Goal: Task Accomplishment & Management: Use online tool/utility

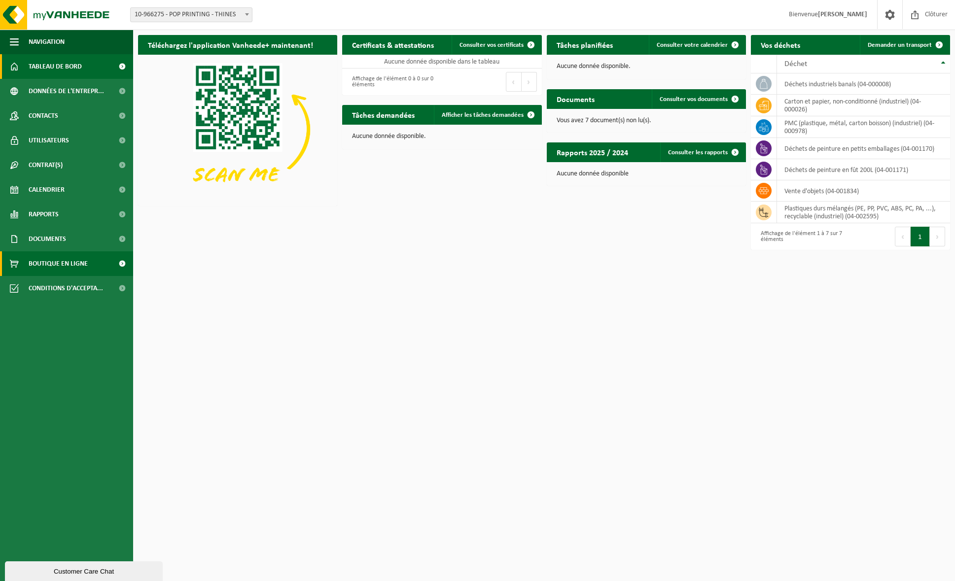
click at [39, 268] on span "Boutique en ligne" at bounding box center [58, 263] width 59 height 25
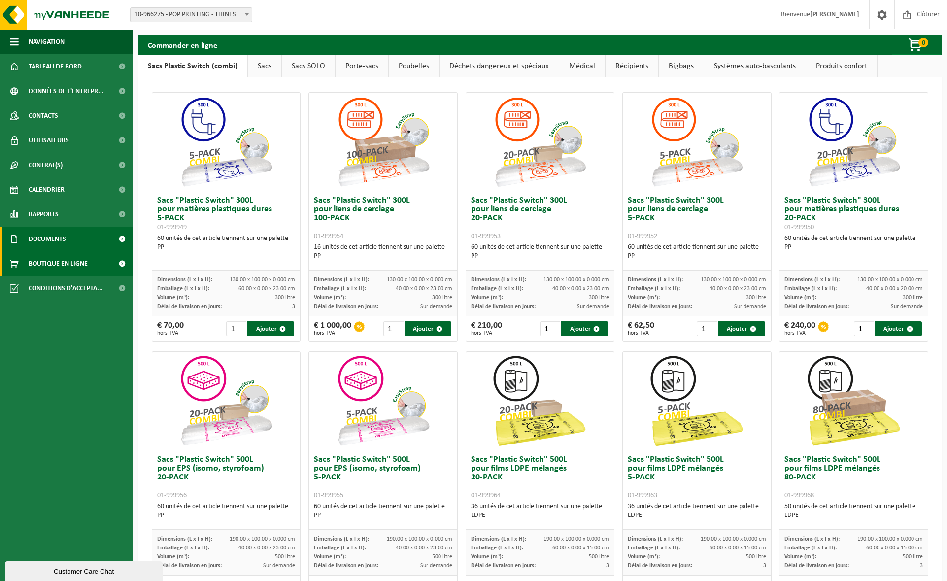
click at [63, 239] on span "Documents" at bounding box center [47, 239] width 37 height 25
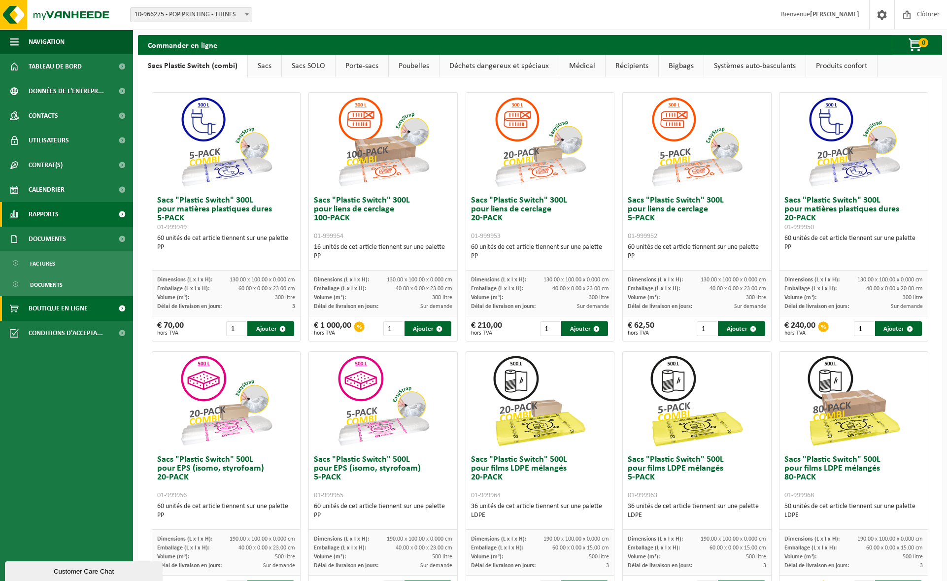
click at [48, 214] on span "Rapports" at bounding box center [44, 214] width 30 height 25
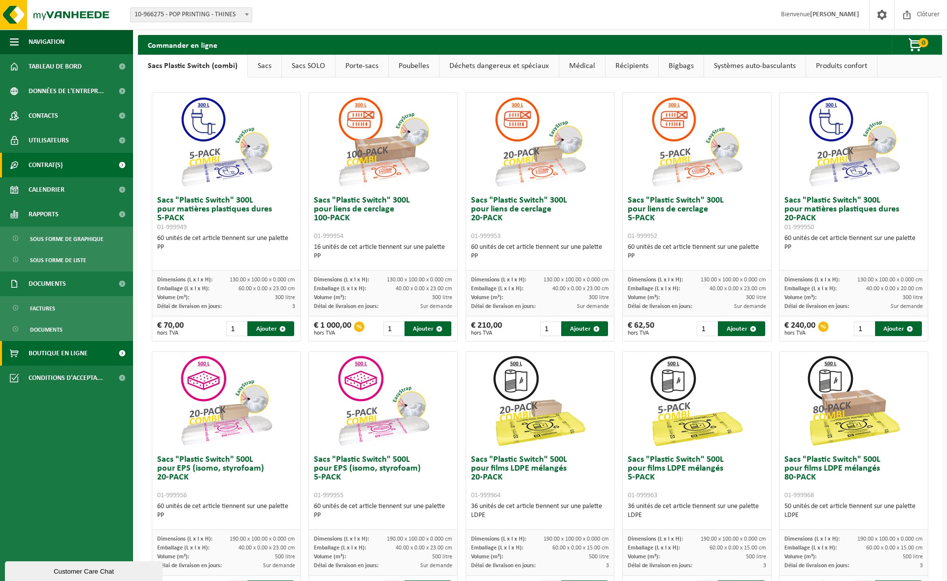
click at [55, 167] on span "Contrat(s)" at bounding box center [46, 165] width 34 height 25
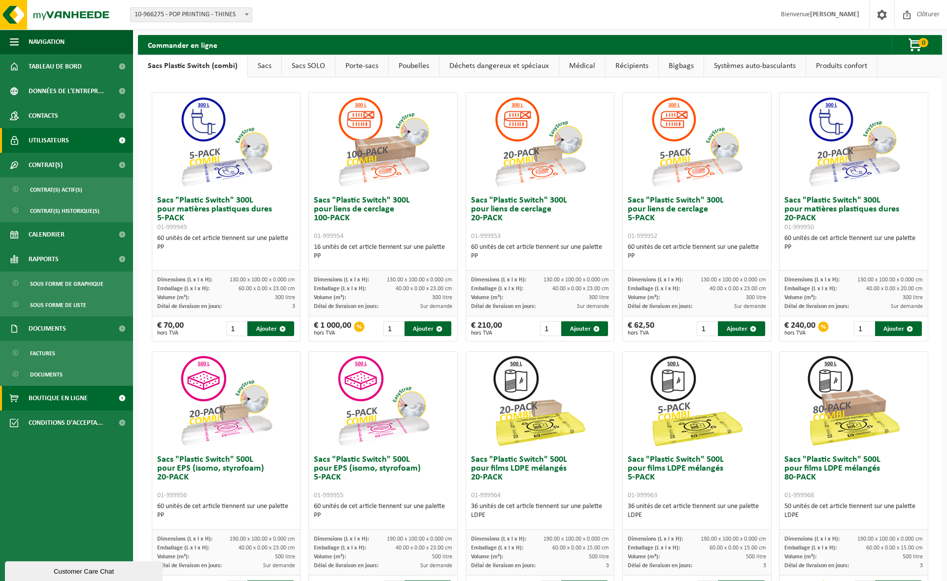
click at [62, 149] on span "Utilisateurs" at bounding box center [49, 140] width 40 height 25
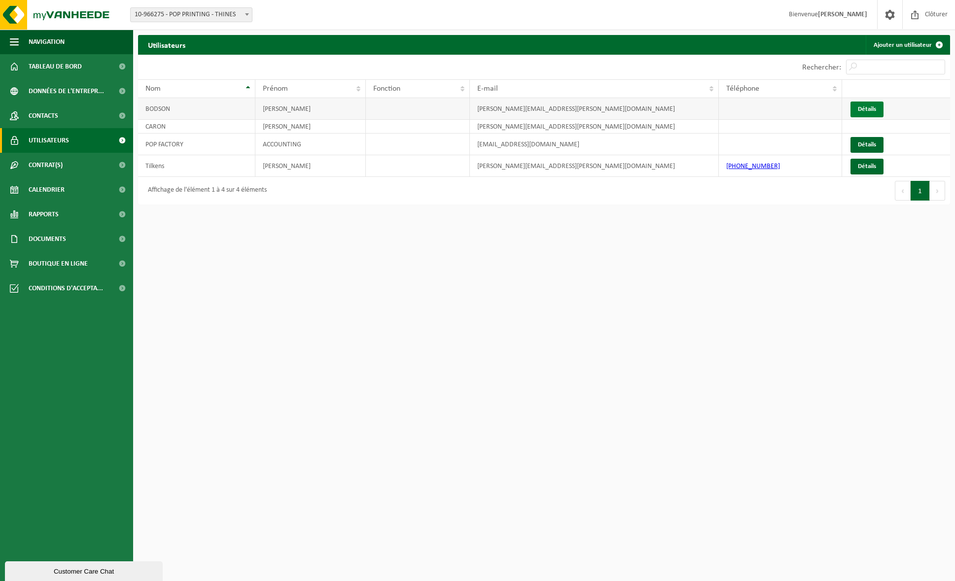
click at [872, 106] on link "Détails" at bounding box center [866, 110] width 33 height 16
click at [46, 91] on span "Données de l'entrepr..." at bounding box center [66, 91] width 75 height 25
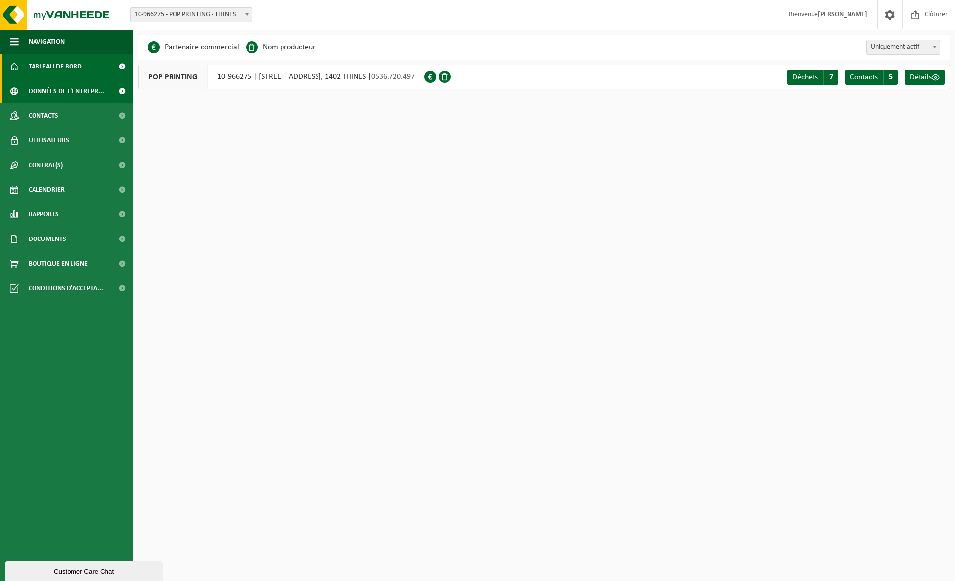
click at [47, 70] on span "Tableau de bord" at bounding box center [55, 66] width 53 height 25
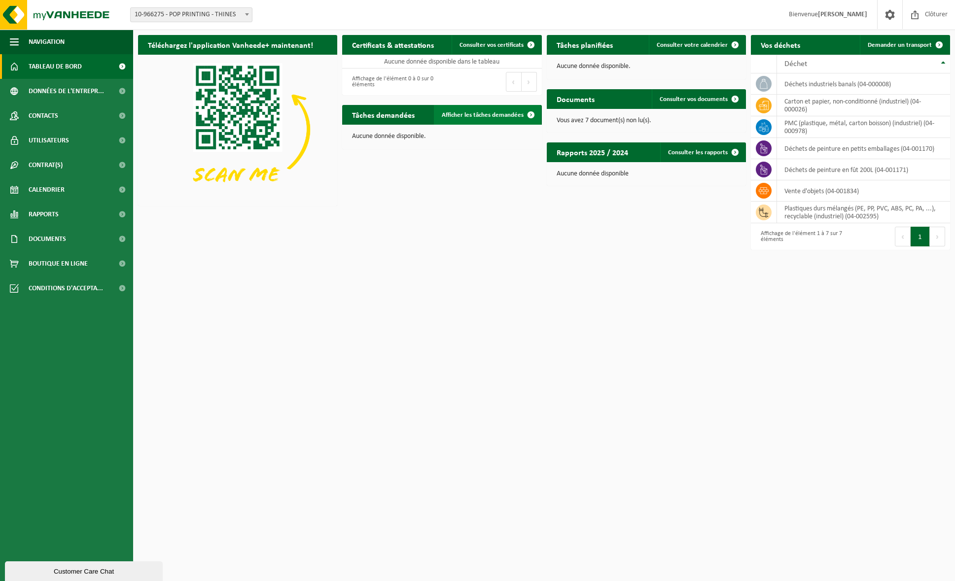
click at [479, 117] on span "Afficher les tâches demandées" at bounding box center [483, 115] width 82 height 6
click at [696, 43] on span "Consulter votre calendrier" at bounding box center [692, 45] width 71 height 6
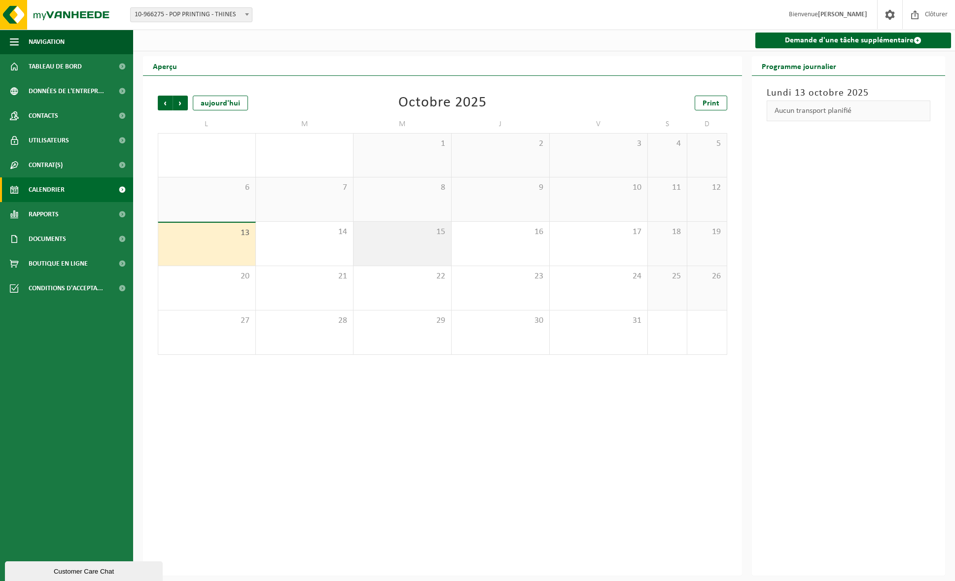
click at [374, 250] on div "15" at bounding box center [402, 244] width 98 height 44
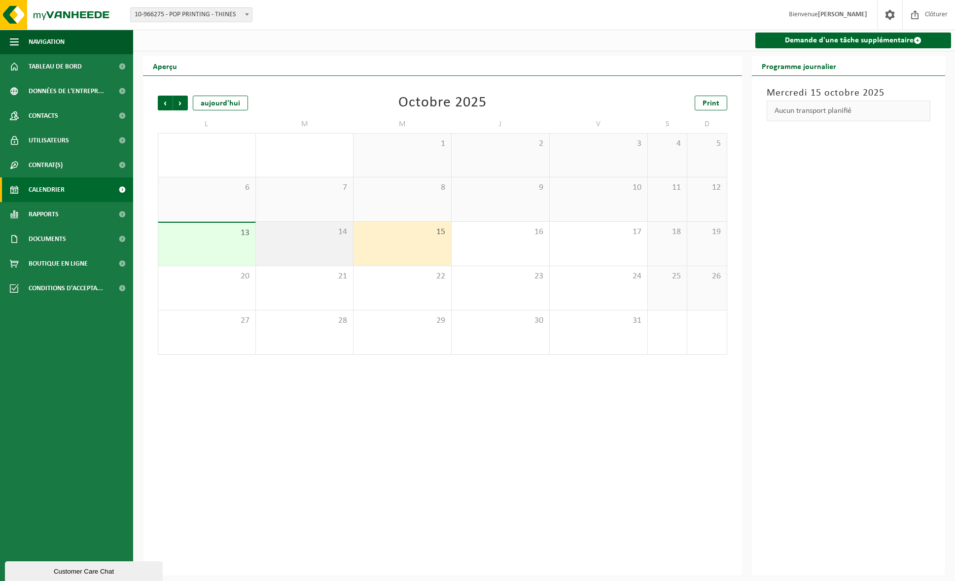
click at [311, 245] on div "14" at bounding box center [305, 244] width 98 height 44
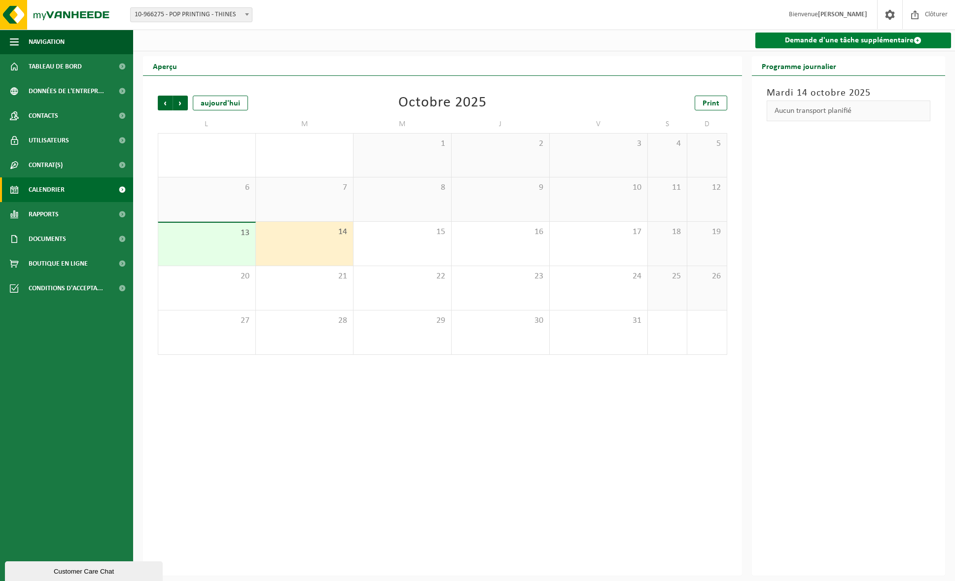
click at [853, 41] on link "Demande d'une tâche supplémentaire" at bounding box center [853, 41] width 196 height 16
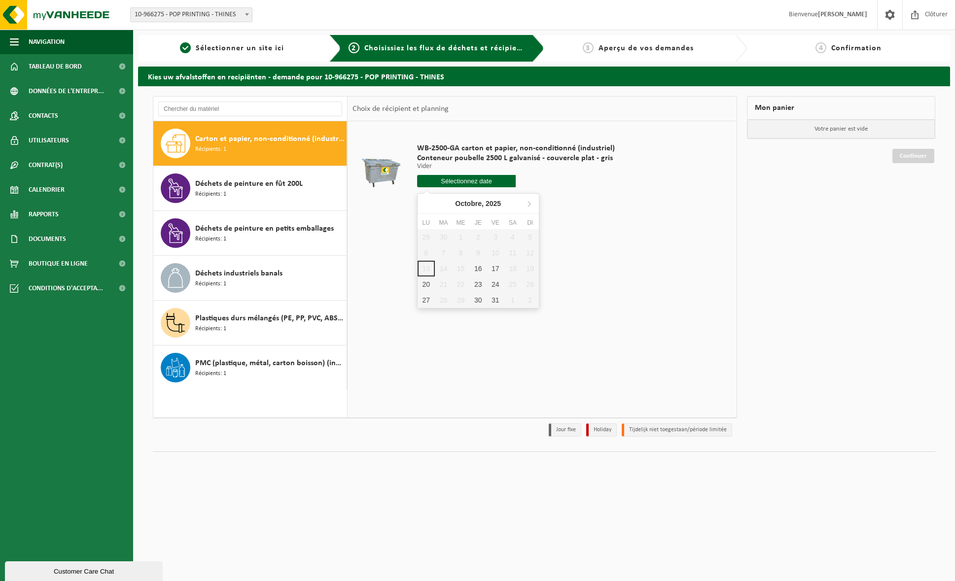
click at [470, 182] on input "text" at bounding box center [466, 181] width 99 height 12
click at [480, 269] on div "16" at bounding box center [477, 269] width 17 height 16
type input "à partir de [DATE]"
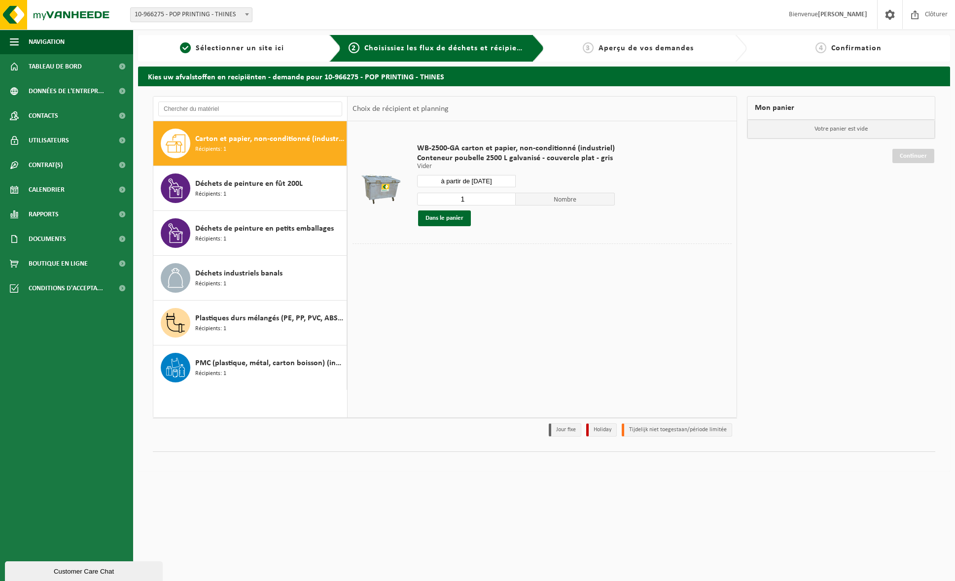
click at [427, 166] on p "Vider" at bounding box center [516, 166] width 198 height 7
click at [483, 297] on div "WB-2500-GA carton et papier, non-conditionné (industriel) Conteneur poubelle 25…" at bounding box center [541, 269] width 389 height 296
click at [444, 218] on button "Dans le panier" at bounding box center [444, 218] width 53 height 16
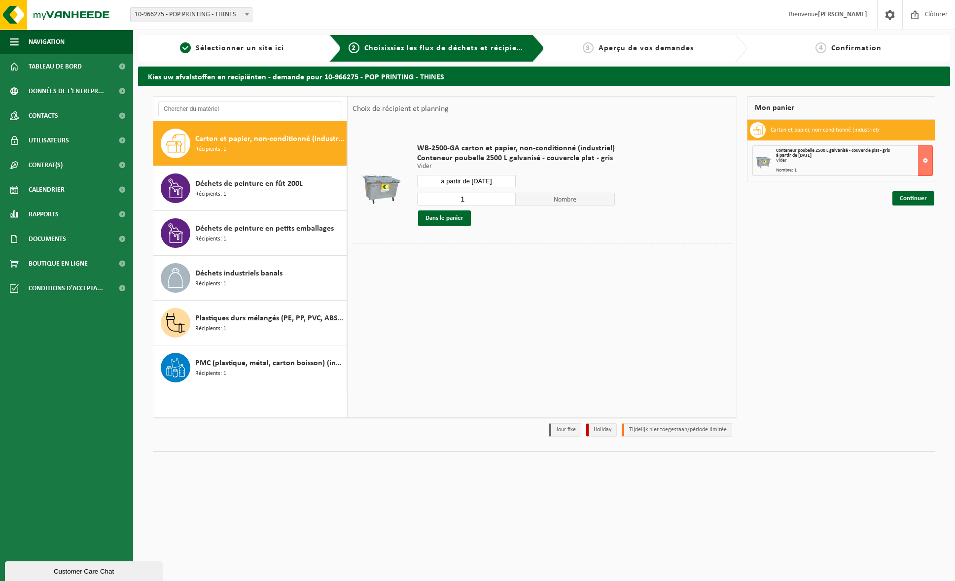
click at [854, 160] on div "Vider" at bounding box center [854, 160] width 156 height 5
drag, startPoint x: 840, startPoint y: 148, endPoint x: 836, endPoint y: 155, distance: 8.6
click at [840, 151] on span "Conteneur poubelle 2500 L galvanisé - couvercle plat - gris" at bounding box center [833, 150] width 114 height 5
click at [861, 192] on div "Mon panier Carton et papier, non-conditionné (industriel) Conteneur poubelle 25…" at bounding box center [841, 269] width 198 height 346
click at [911, 195] on link "Continuer" at bounding box center [913, 198] width 42 height 14
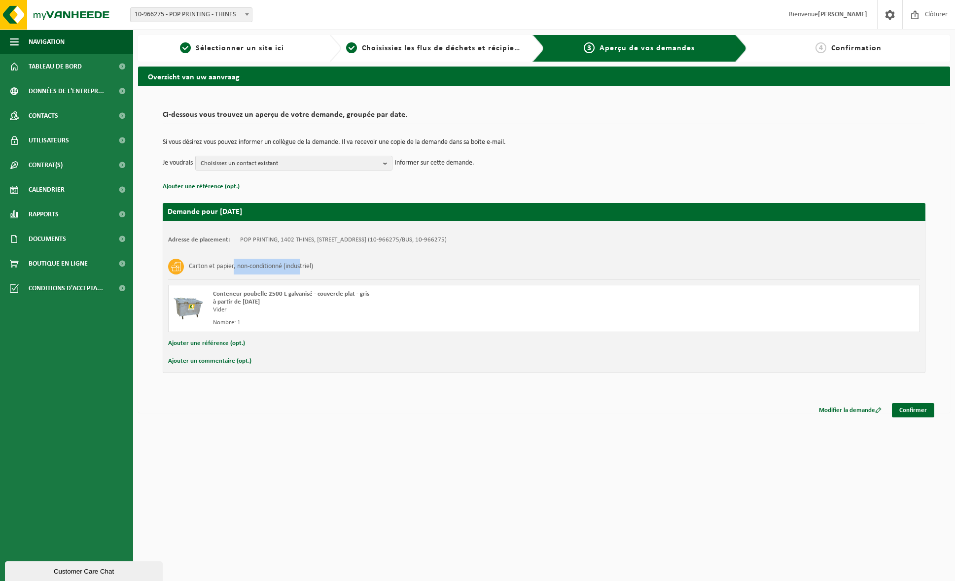
drag, startPoint x: 244, startPoint y: 265, endPoint x: 303, endPoint y: 265, distance: 58.7
click at [301, 265] on h3 "Carton et papier, non-conditionné (industriel)" at bounding box center [251, 267] width 124 height 16
click at [303, 265] on h3 "Carton et papier, non-conditionné (industriel)" at bounding box center [251, 267] width 124 height 16
drag, startPoint x: 246, startPoint y: 236, endPoint x: 439, endPoint y: 237, distance: 192.7
click at [438, 237] on td "POP PRINTING, 1402 THINES, RUE DU BOSQUET 12 A (10-966275/BUS, 10-966275)" at bounding box center [343, 240] width 207 height 8
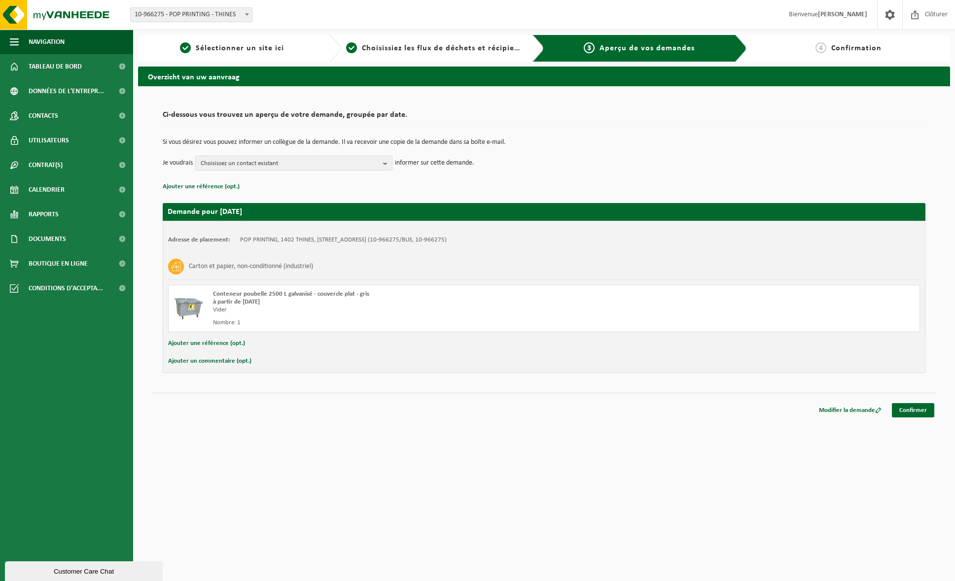
click at [511, 241] on div "Adresse de placement: POP PRINTING, 1402 THINES, RUE DU BOSQUET 12 A (10-966275…" at bounding box center [544, 240] width 752 height 8
click at [326, 162] on span "Choisissez un contact existant" at bounding box center [290, 163] width 178 height 15
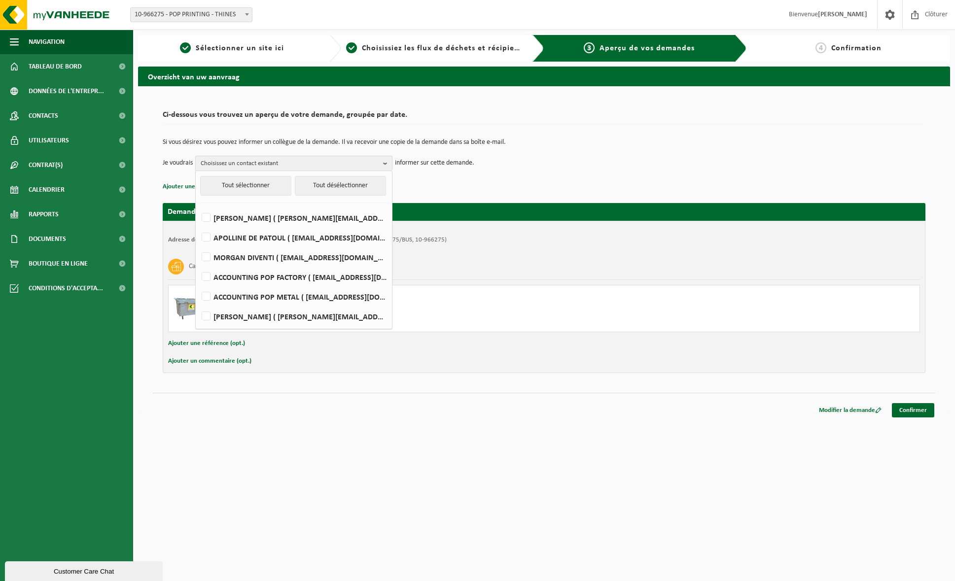
click at [534, 167] on td "Je voudrais Choisissez un contact existant Tout sélectionner Tout désélectionne…" at bounding box center [544, 163] width 762 height 15
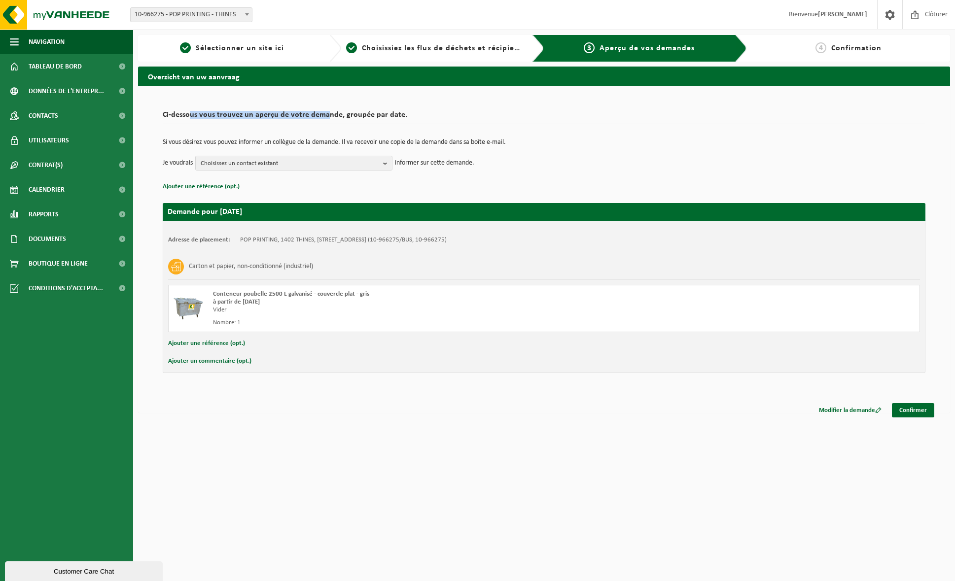
drag, startPoint x: 196, startPoint y: 117, endPoint x: 326, endPoint y: 115, distance: 130.6
click at [326, 115] on h2 "Ci-dessous vous trouvez un aperçu de votre demande, groupée par date." at bounding box center [544, 117] width 762 height 13
click at [328, 115] on h2 "Ci-dessous vous trouvez un aperçu de votre demande, groupée par date." at bounding box center [544, 117] width 762 height 13
drag, startPoint x: 226, startPoint y: 113, endPoint x: 373, endPoint y: 111, distance: 147.4
click at [373, 111] on h2 "Ci-dessous vous trouvez un aperçu de votre demande, groupée par date." at bounding box center [544, 117] width 762 height 13
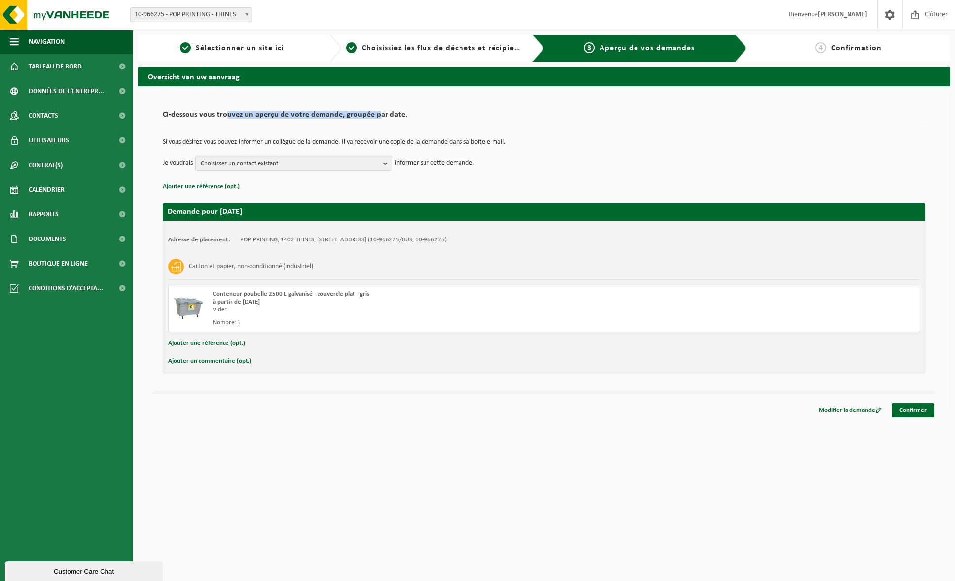
click at [372, 112] on h2 "Ci-dessous vous trouvez un aperçu de votre demande, groupée par date." at bounding box center [544, 117] width 762 height 13
drag, startPoint x: 287, startPoint y: 113, endPoint x: 337, endPoint y: 113, distance: 49.3
click at [337, 113] on h2 "Ci-dessous vous trouvez un aperçu de votre demande, groupée par date." at bounding box center [544, 117] width 762 height 13
click at [258, 115] on h2 "Ci-dessous vous trouvez un aperçu de votre demande, groupée par date." at bounding box center [544, 117] width 762 height 13
drag, startPoint x: 191, startPoint y: 110, endPoint x: 346, endPoint y: 113, distance: 154.8
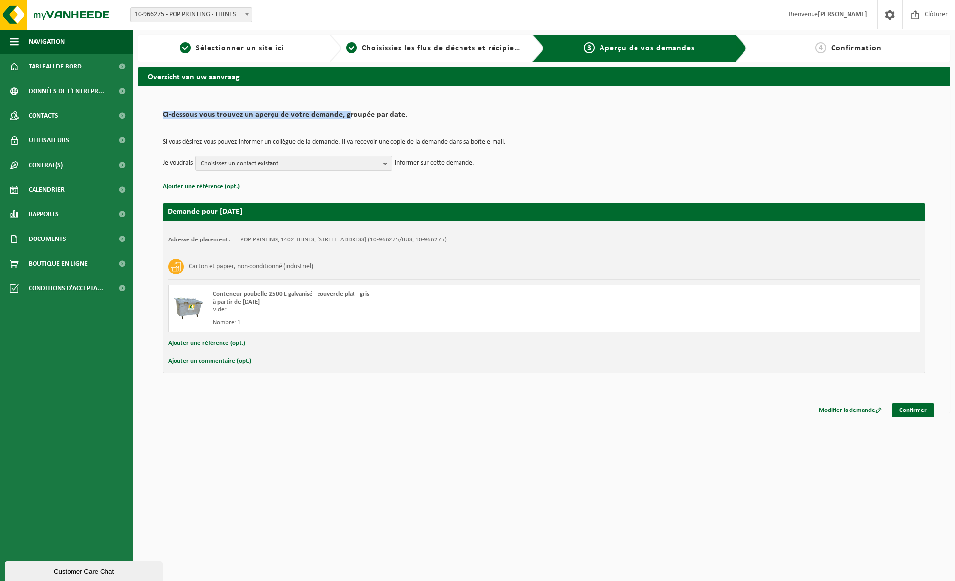
click at [346, 113] on div "Ci-dessous vous trouvez un aperçu de votre demande, groupée par date. Si vous d…" at bounding box center [544, 149] width 762 height 87
click at [282, 122] on h2 "Ci-dessous vous trouvez un aperçu de votre demande, groupée par date." at bounding box center [544, 117] width 762 height 13
drag, startPoint x: 233, startPoint y: 117, endPoint x: 396, endPoint y: 116, distance: 163.1
click at [396, 116] on h2 "Ci-dessous vous trouvez un aperçu de votre demande, groupée par date." at bounding box center [544, 117] width 762 height 13
click at [391, 116] on h2 "Ci-dessous vous trouvez un aperçu de votre demande, groupée par date." at bounding box center [544, 117] width 762 height 13
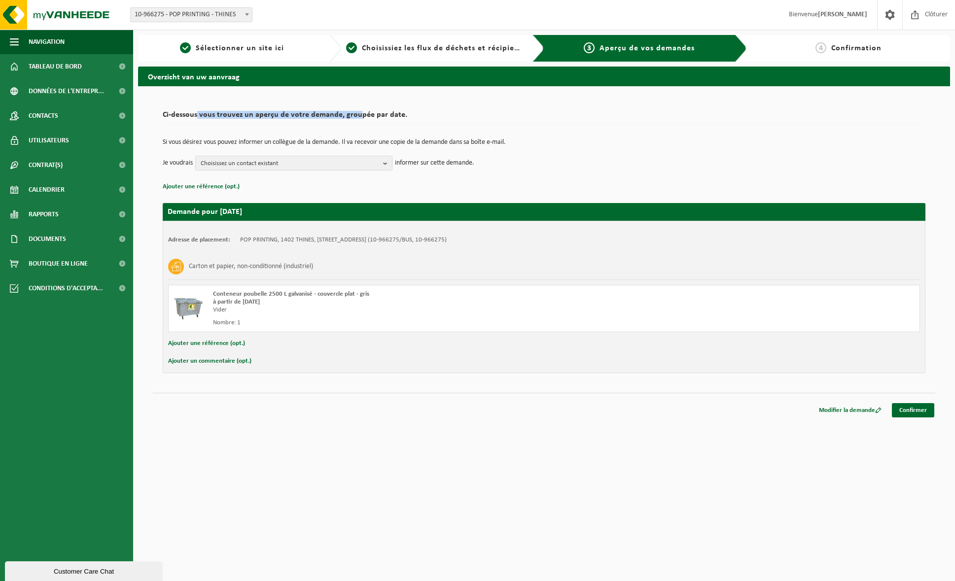
drag, startPoint x: 198, startPoint y: 115, endPoint x: 372, endPoint y: 114, distance: 174.5
click at [365, 115] on h2 "Ci-dessous vous trouvez un aperçu de votre demande, groupée par date." at bounding box center [544, 117] width 762 height 13
click at [375, 114] on h2 "Ci-dessous vous trouvez un aperçu de votre demande, groupée par date." at bounding box center [544, 117] width 762 height 13
drag, startPoint x: 390, startPoint y: 112, endPoint x: 176, endPoint y: 116, distance: 213.9
click at [175, 116] on h2 "Ci-dessous vous trouvez un aperçu de votre demande, groupée par date." at bounding box center [544, 117] width 762 height 13
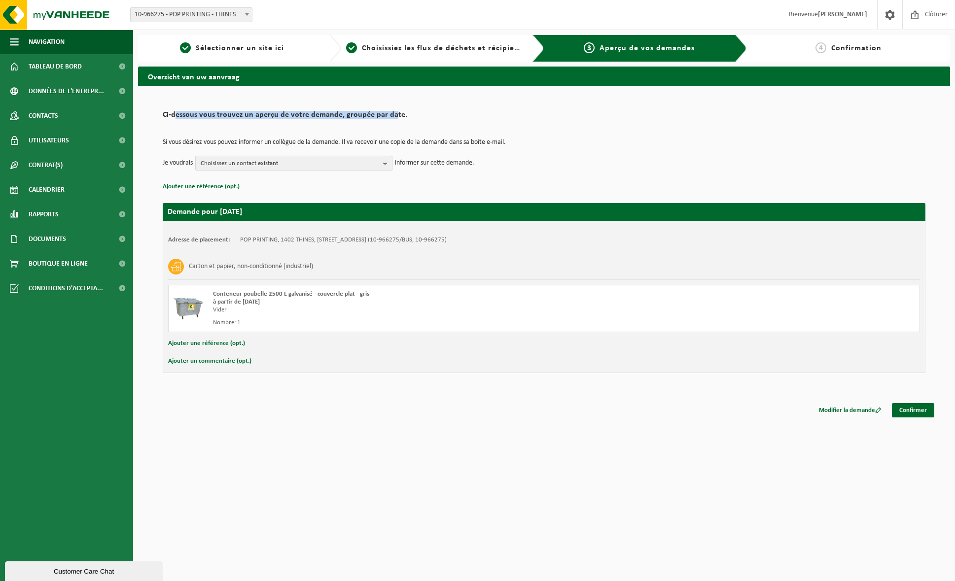
click at [254, 163] on span "Choisissez un contact existant" at bounding box center [290, 163] width 178 height 15
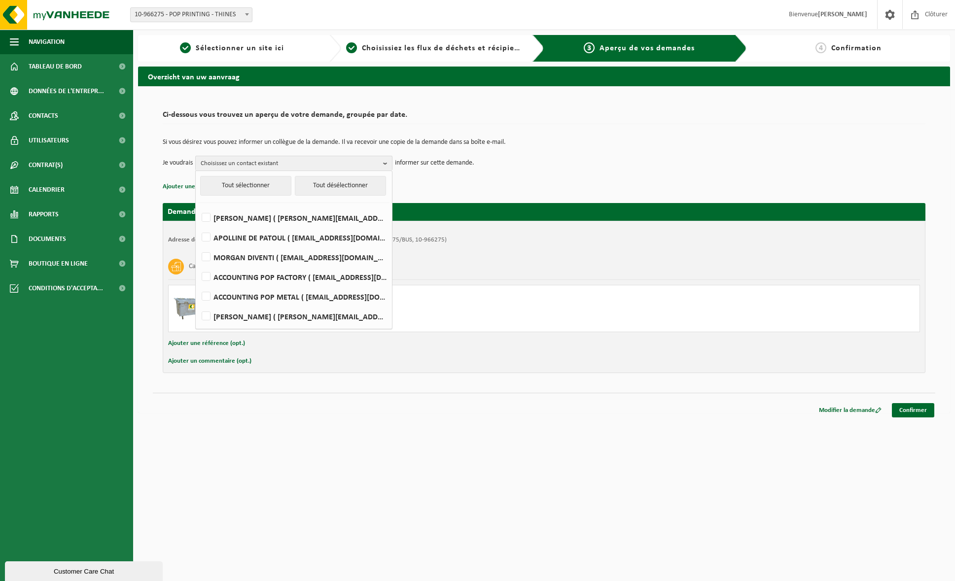
click at [526, 161] on td "Je voudrais Choisissez un contact existant Tout sélectionner Tout désélectionne…" at bounding box center [544, 163] width 762 height 15
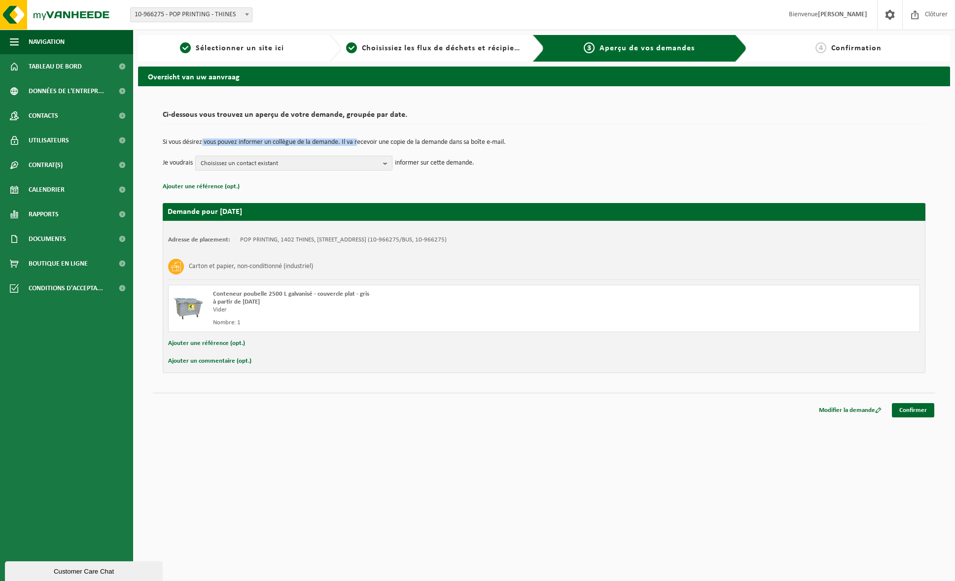
drag, startPoint x: 203, startPoint y: 144, endPoint x: 365, endPoint y: 139, distance: 162.7
click at [364, 139] on p "Si vous désirez vous pouvez informer un collègue de la demande. Il va recevoir …" at bounding box center [544, 142] width 762 height 7
click at [366, 139] on p "Si vous désirez vous pouvez informer un collègue de la demande. Il va recevoir …" at bounding box center [544, 142] width 762 height 7
drag, startPoint x: 230, startPoint y: 140, endPoint x: 414, endPoint y: 142, distance: 183.9
click at [410, 142] on p "Si vous désirez vous pouvez informer un collègue de la demande. Il va recevoir …" at bounding box center [544, 142] width 762 height 7
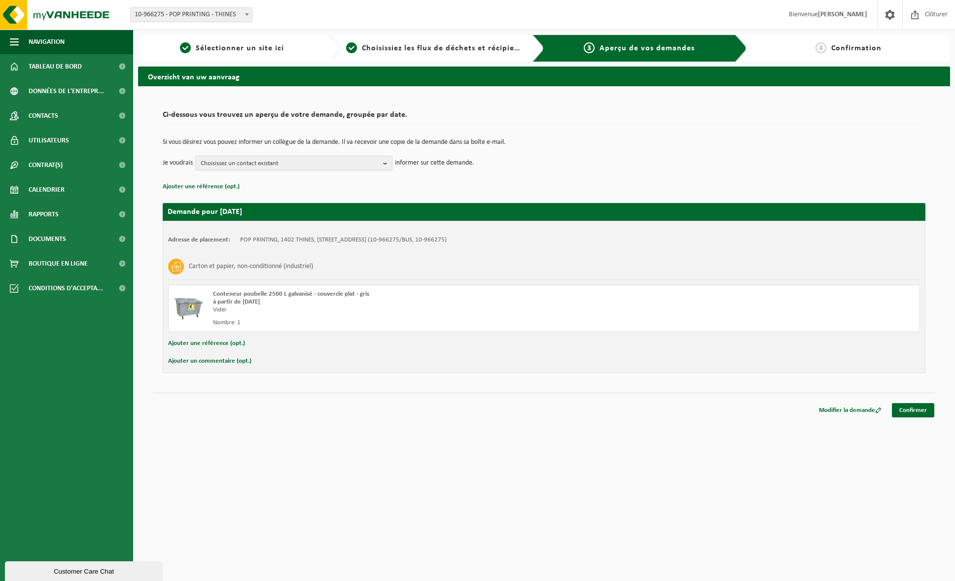
click at [414, 142] on p "Si vous désirez vous pouvez informer un collègue de la demande. Il va recevoir …" at bounding box center [544, 142] width 762 height 7
drag, startPoint x: 292, startPoint y: 142, endPoint x: 437, endPoint y: 141, distance: 144.9
click at [437, 141] on p "Si vous désirez vous pouvez informer un collègue de la demande. Il va recevoir …" at bounding box center [544, 142] width 762 height 7
click at [453, 53] on link "2 Choisissiez les flux de déchets et récipients" at bounding box center [435, 48] width 178 height 12
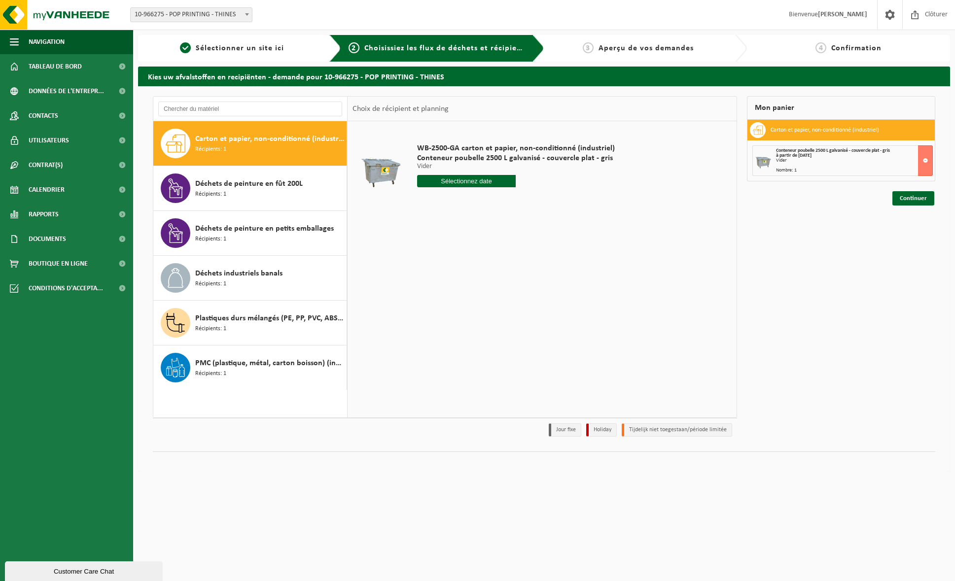
click at [424, 169] on p "Vider" at bounding box center [516, 166] width 198 height 7
click at [217, 50] on span "Sélectionner un site ici" at bounding box center [240, 48] width 88 height 8
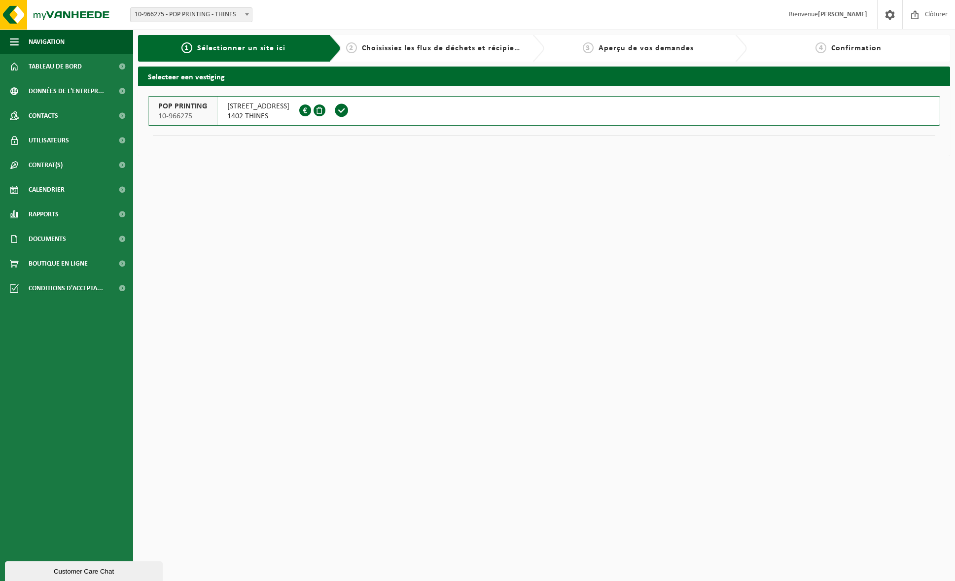
click at [239, 108] on span "RUE DU BOSQUET 12 A" at bounding box center [258, 107] width 62 height 10
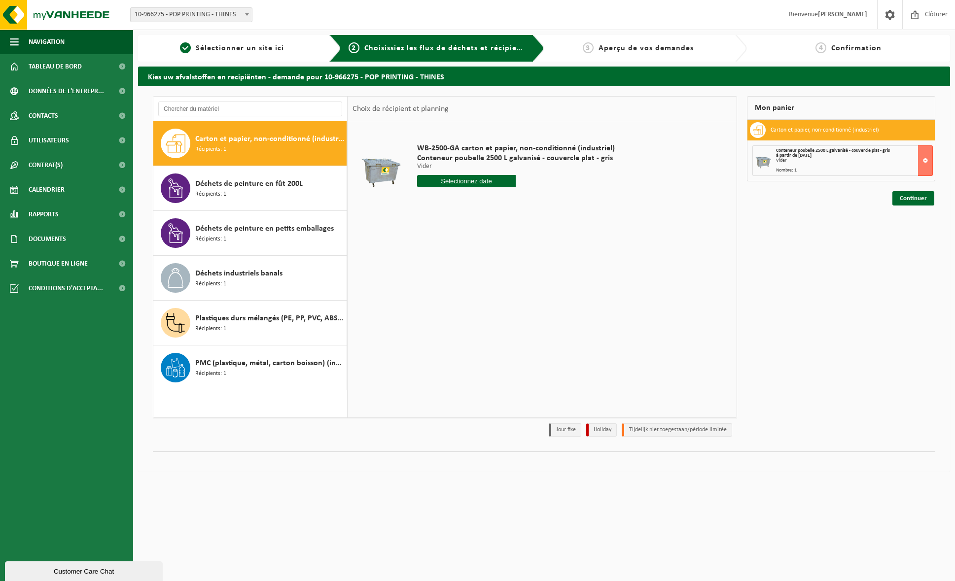
click at [425, 166] on p "Vider" at bounding box center [516, 166] width 198 height 7
click at [918, 199] on link "Continuer" at bounding box center [913, 198] width 42 height 14
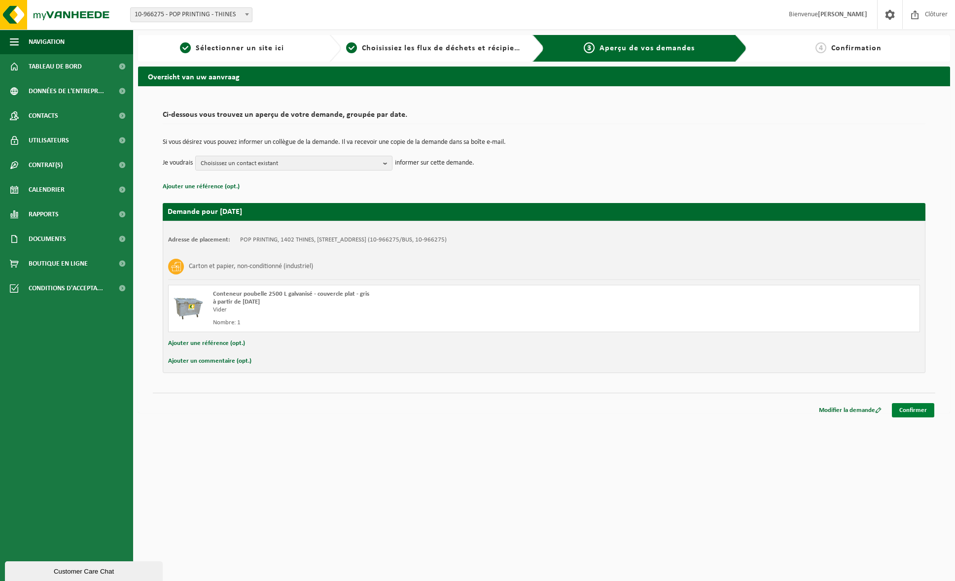
click at [912, 414] on link "Confirmer" at bounding box center [913, 410] width 42 height 14
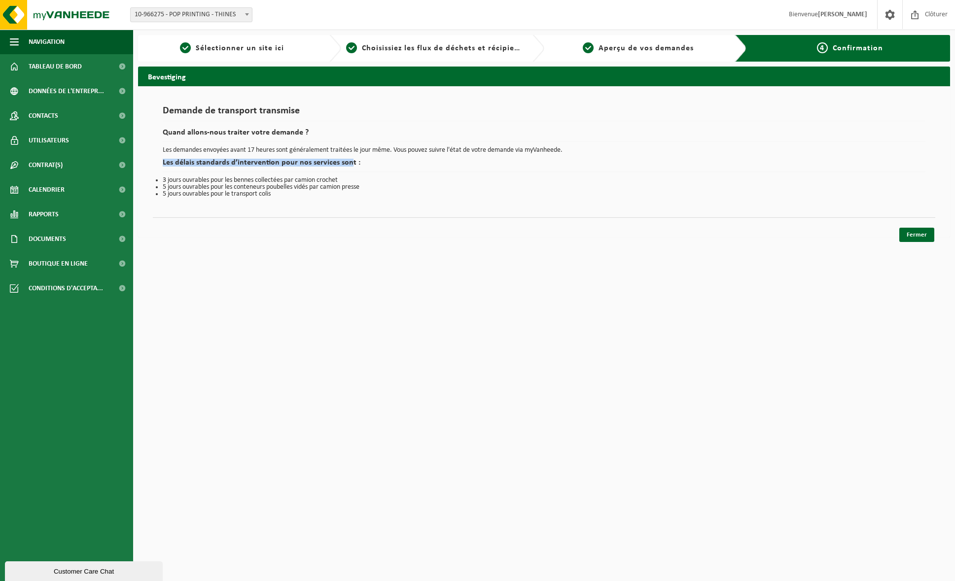
drag, startPoint x: 191, startPoint y: 157, endPoint x: 348, endPoint y: 161, distance: 156.8
click at [348, 161] on div "Demande de transport transmise Quand allons-nous traiter votre demande ? Les de…" at bounding box center [544, 152] width 762 height 92
click at [348, 161] on h2 "Les délais standards d’intervention pour nos services sont :" at bounding box center [544, 165] width 762 height 13
drag, startPoint x: 235, startPoint y: 177, endPoint x: 347, endPoint y: 177, distance: 112.4
click at [347, 177] on div "Demande de transport transmise Quand allons-nous traiter votre demande ? Les de…" at bounding box center [544, 151] width 782 height 111
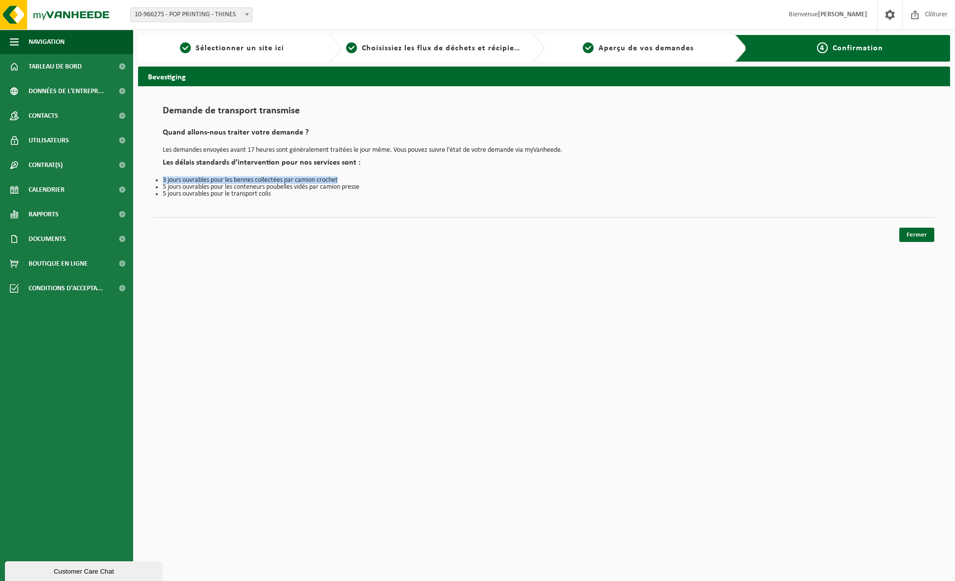
click at [289, 180] on li "3 jours ouvrables pour les bennes collectées par camion crochet" at bounding box center [544, 180] width 762 height 7
drag, startPoint x: 171, startPoint y: 184, endPoint x: 350, endPoint y: 186, distance: 179.4
click at [349, 186] on li "5 jours ouvrables pour les conteneurs poubelles vidés par camion presse" at bounding box center [544, 187] width 762 height 7
click at [350, 186] on li "5 jours ouvrables pour les conteneurs poubelles vidés par camion presse" at bounding box center [544, 187] width 762 height 7
click at [263, 197] on li "5 jours ouvrables pour le transport colis" at bounding box center [544, 194] width 762 height 7
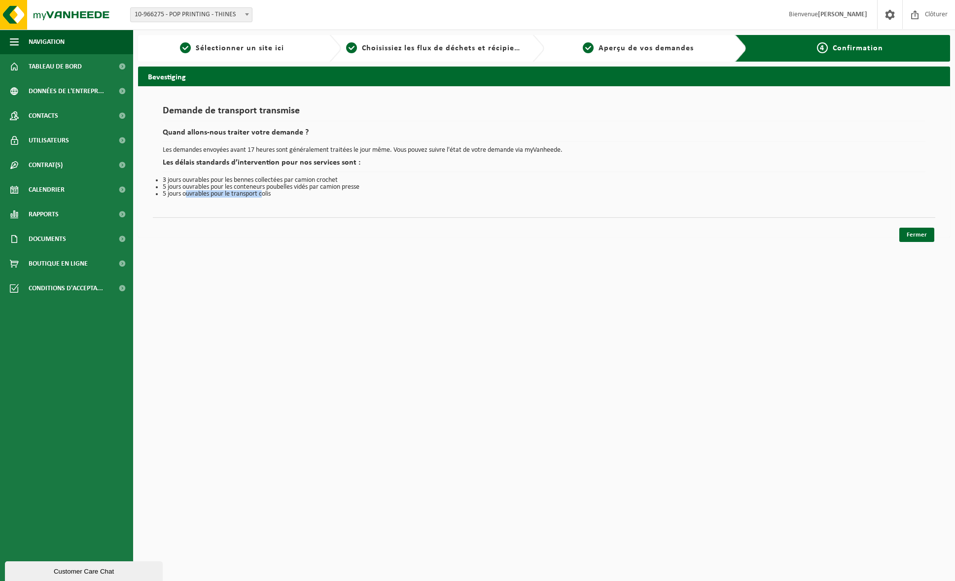
drag, startPoint x: 263, startPoint y: 196, endPoint x: 185, endPoint y: 194, distance: 77.9
click at [185, 194] on li "5 jours ouvrables pour le transport colis" at bounding box center [544, 194] width 762 height 7
drag, startPoint x: 183, startPoint y: 196, endPoint x: 213, endPoint y: 209, distance: 32.2
click at [183, 196] on li "5 jours ouvrables pour le transport colis" at bounding box center [544, 194] width 762 height 7
click at [912, 237] on link "Fermer" at bounding box center [916, 235] width 35 height 14
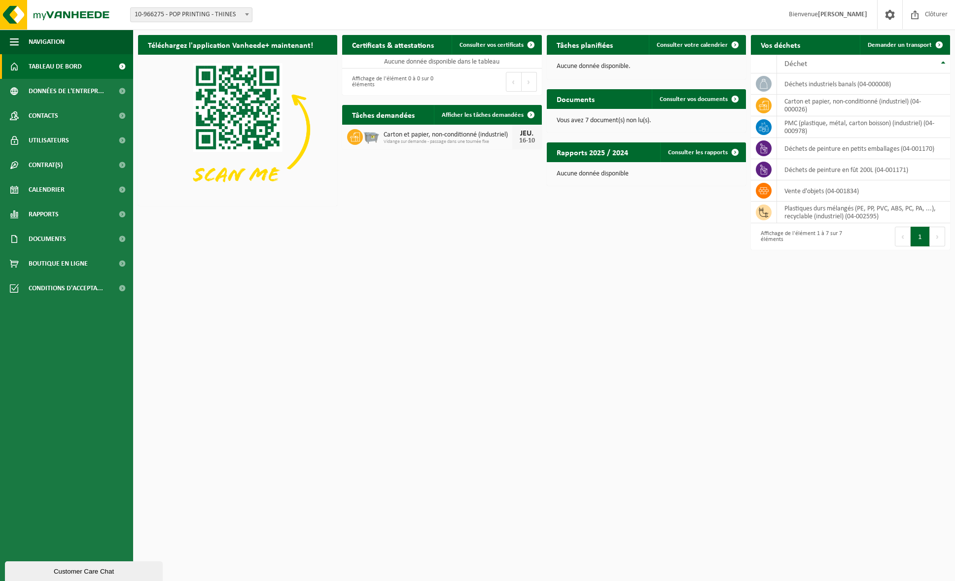
click at [39, 63] on span "Tableau de bord" at bounding box center [55, 66] width 53 height 25
click at [785, 45] on h2 "Vos déchets" at bounding box center [780, 44] width 59 height 19
click at [885, 44] on span "Demander un transport" at bounding box center [899, 45] width 64 height 6
click at [904, 43] on span "Demander un transport" at bounding box center [899, 45] width 64 height 6
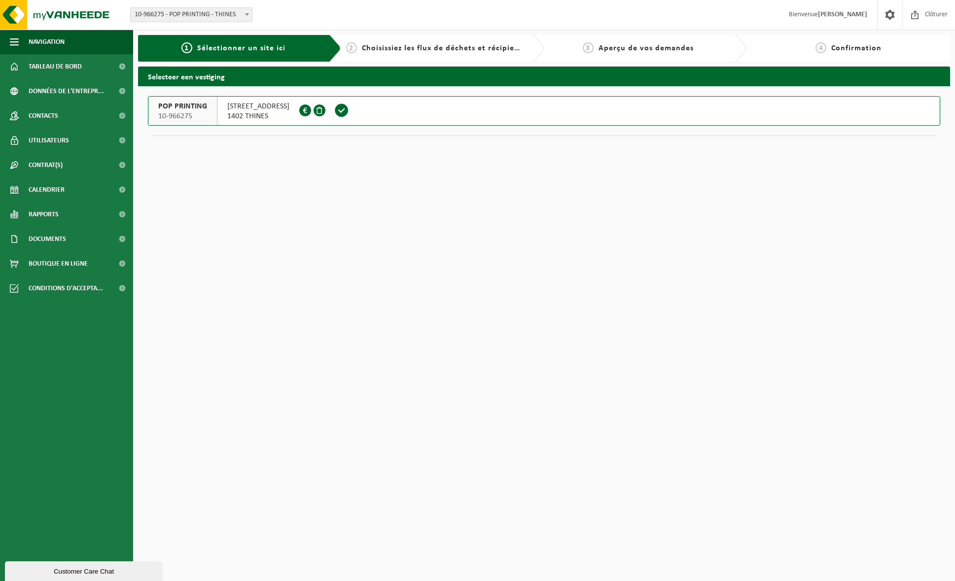
click at [197, 104] on span "POP PRINTING" at bounding box center [182, 107] width 49 height 10
